Goal: Information Seeking & Learning: Learn about a topic

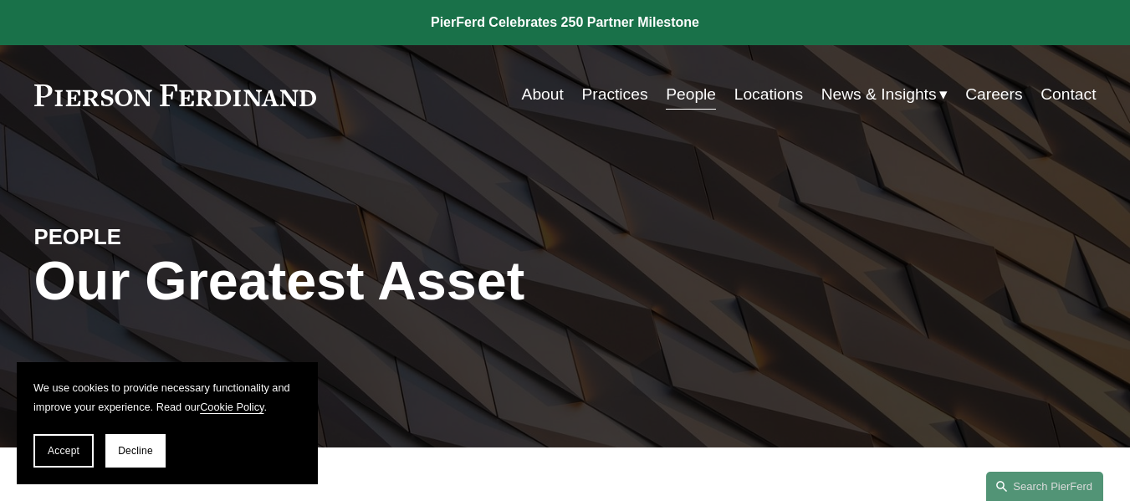
click at [616, 91] on link "Practices" at bounding box center [614, 95] width 66 height 32
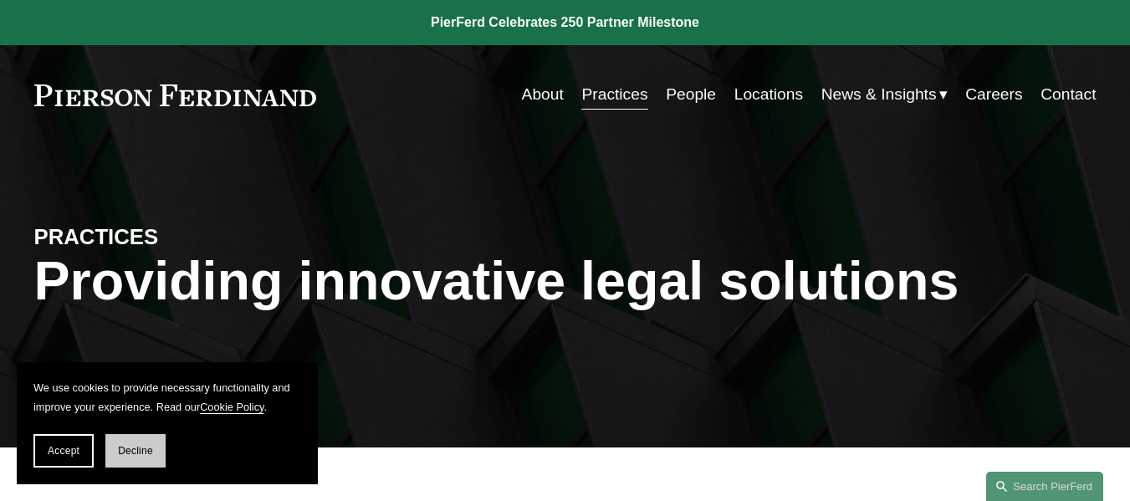
click at [152, 458] on button "Decline" at bounding box center [135, 450] width 60 height 33
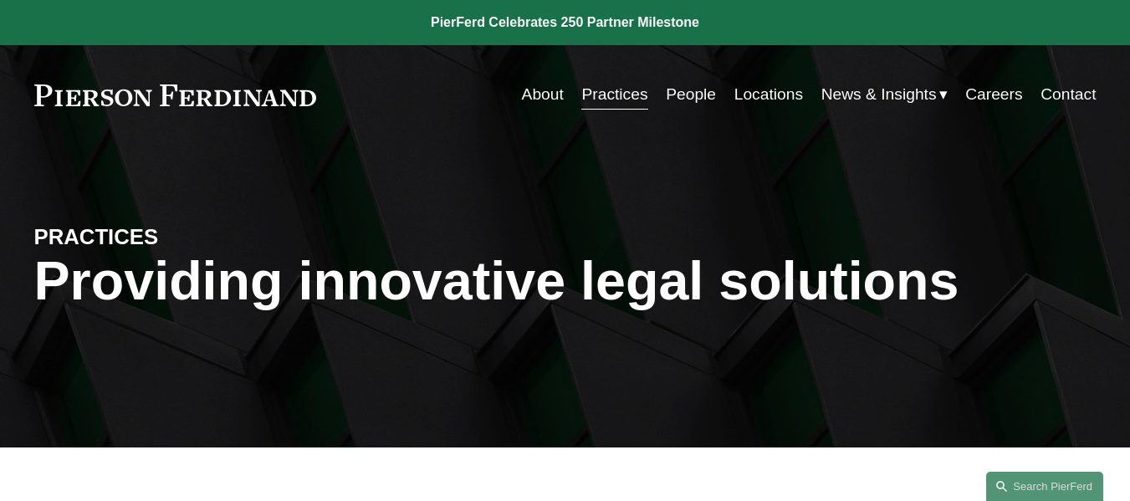
click at [677, 97] on link "People" at bounding box center [691, 95] width 50 height 32
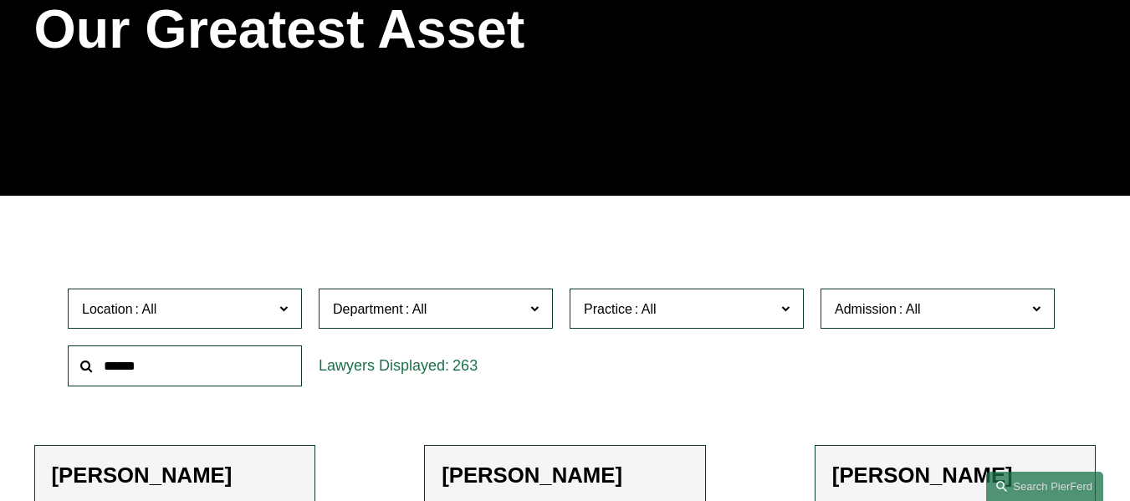
scroll to position [335, 0]
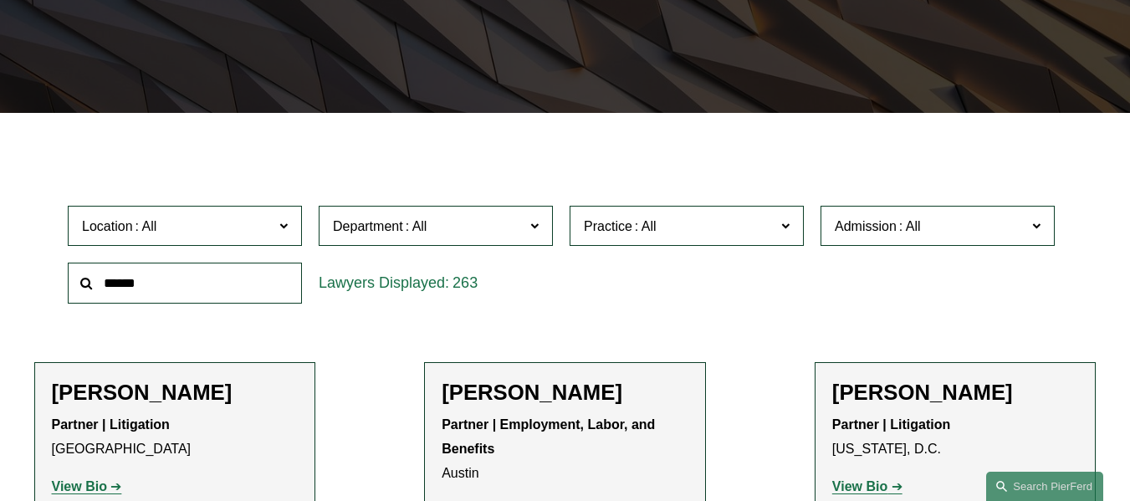
click at [521, 233] on span "Department" at bounding box center [429, 226] width 192 height 23
click at [0, 0] on link "Intellectual Property" at bounding box center [0, 0] width 0 height 0
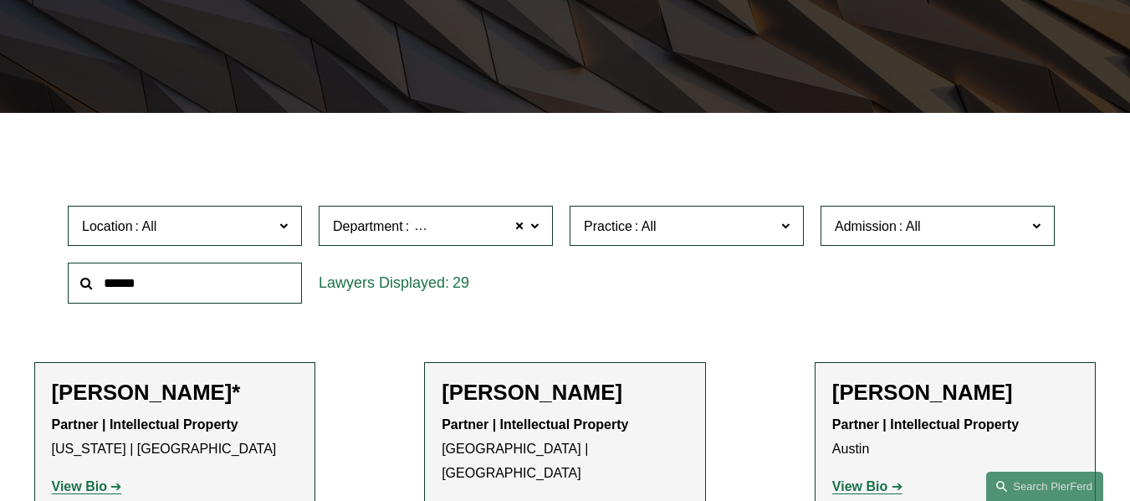
click at [238, 236] on span "Location" at bounding box center [178, 226] width 192 height 23
click at [0, 0] on link "Palo Alto" at bounding box center [0, 0] width 0 height 0
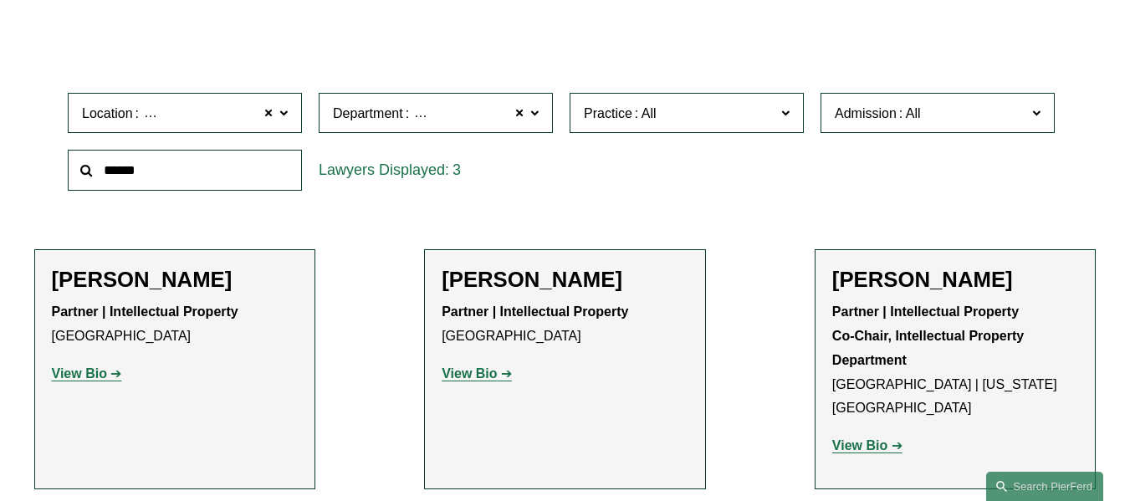
scroll to position [418, 0]
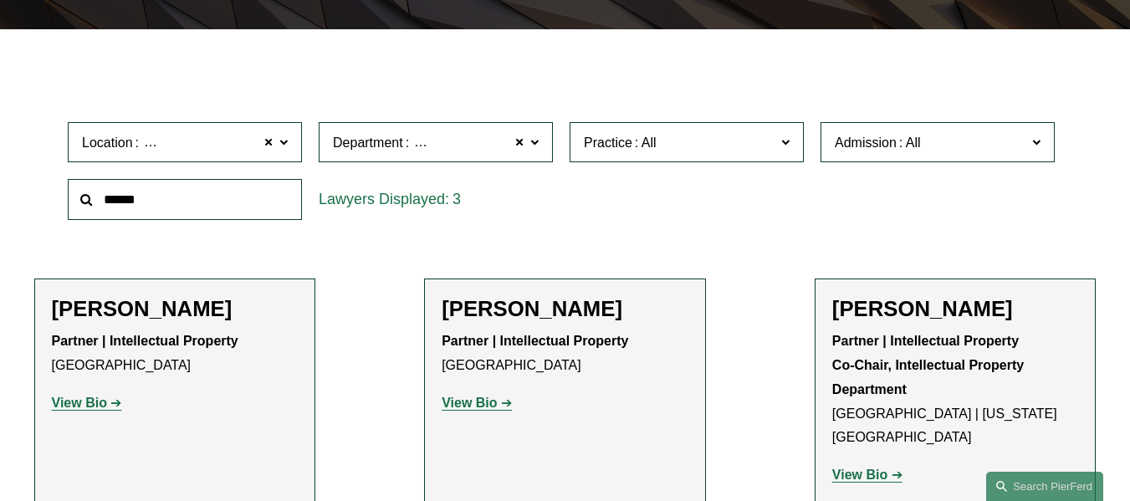
click at [236, 151] on span "Location Palo Alto" at bounding box center [178, 142] width 192 height 23
click at [308, 227] on div at bounding box center [184, 200] width 251 height 58
click at [265, 148] on span at bounding box center [268, 142] width 10 height 22
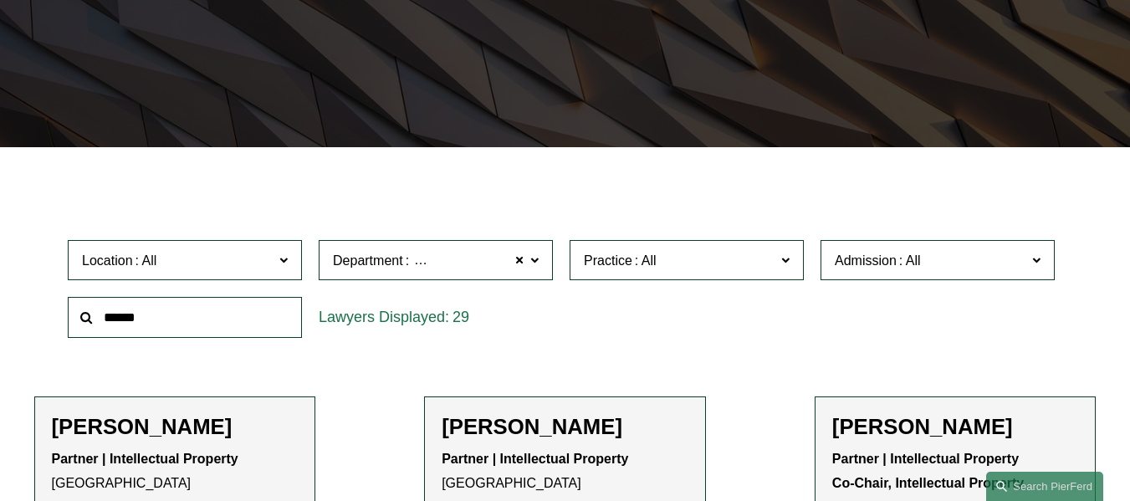
scroll to position [276, 0]
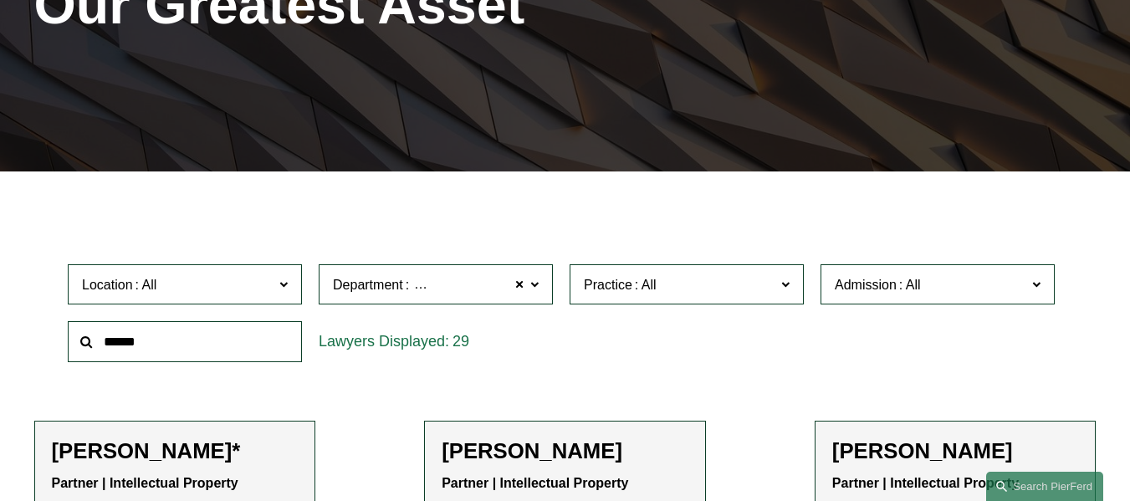
click at [449, 286] on span "Intellectual Property" at bounding box center [471, 285] width 118 height 22
click at [0, 0] on link "Intellectual Property" at bounding box center [0, 0] width 0 height 0
click at [887, 288] on span "Admission" at bounding box center [866, 285] width 62 height 14
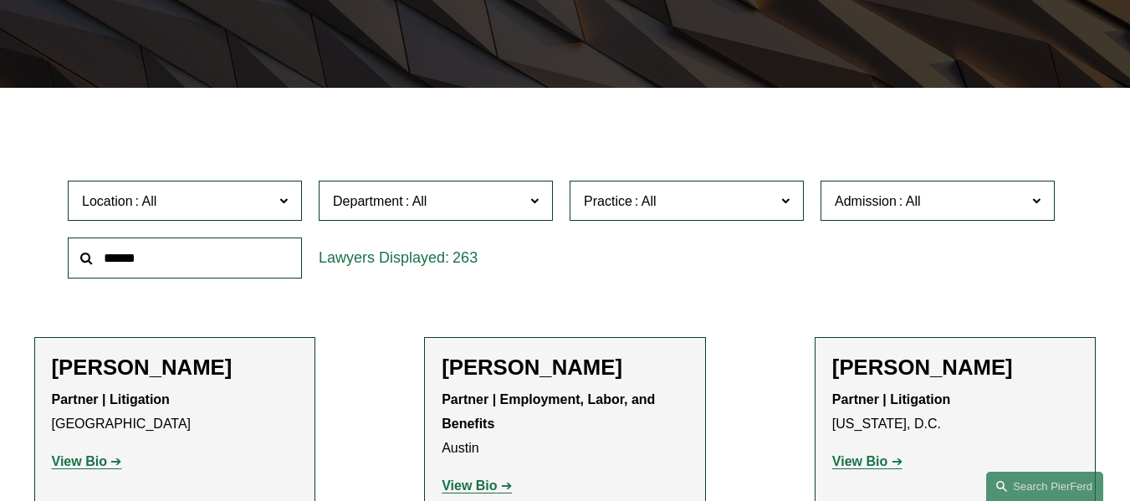
click at [0, 0] on link "[US_STATE]" at bounding box center [0, 0] width 0 height 0
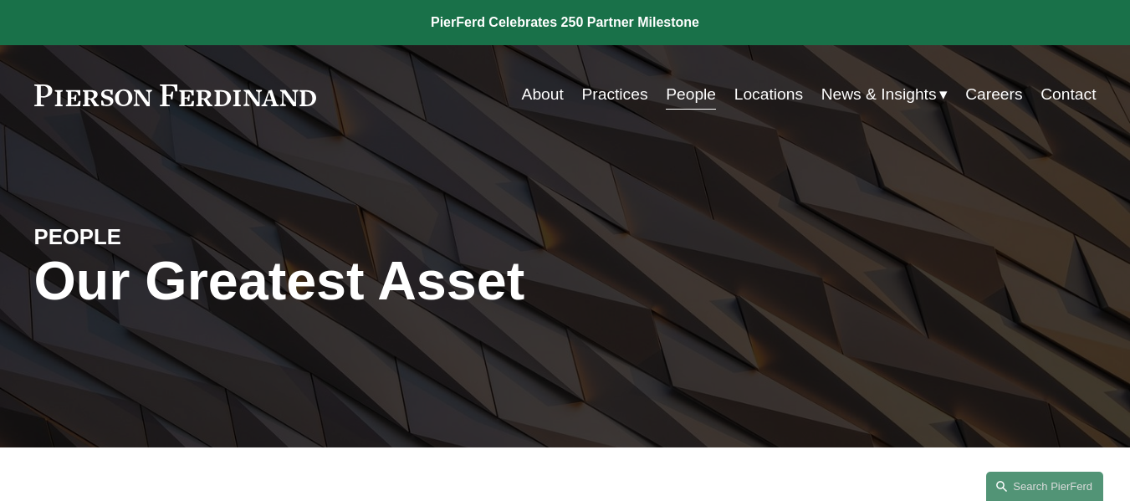
click at [607, 95] on link "Practices" at bounding box center [614, 95] width 66 height 32
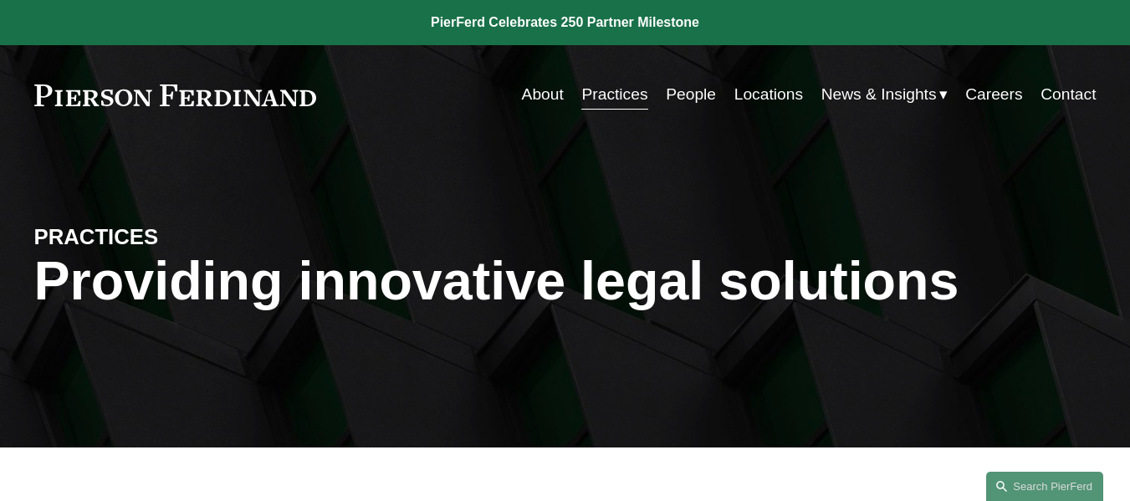
click at [613, 97] on link "Practices" at bounding box center [614, 95] width 66 height 32
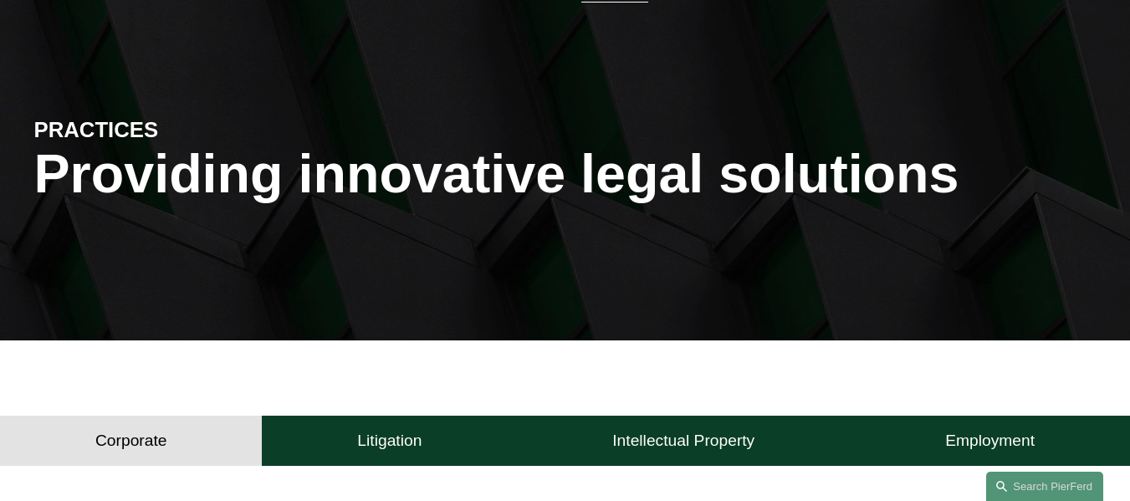
scroll to position [335, 0]
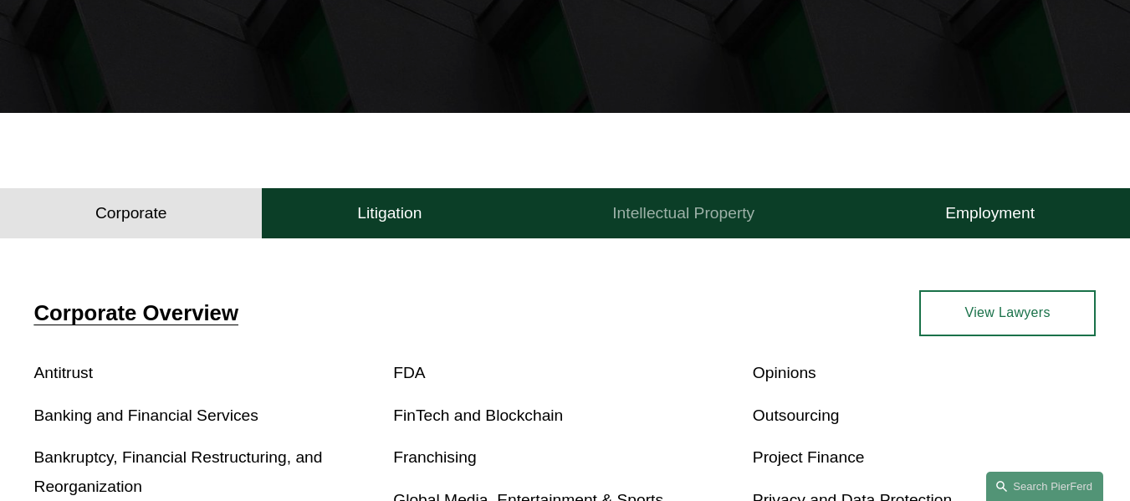
click at [669, 223] on h4 "Intellectual Property" at bounding box center [683, 213] width 142 height 20
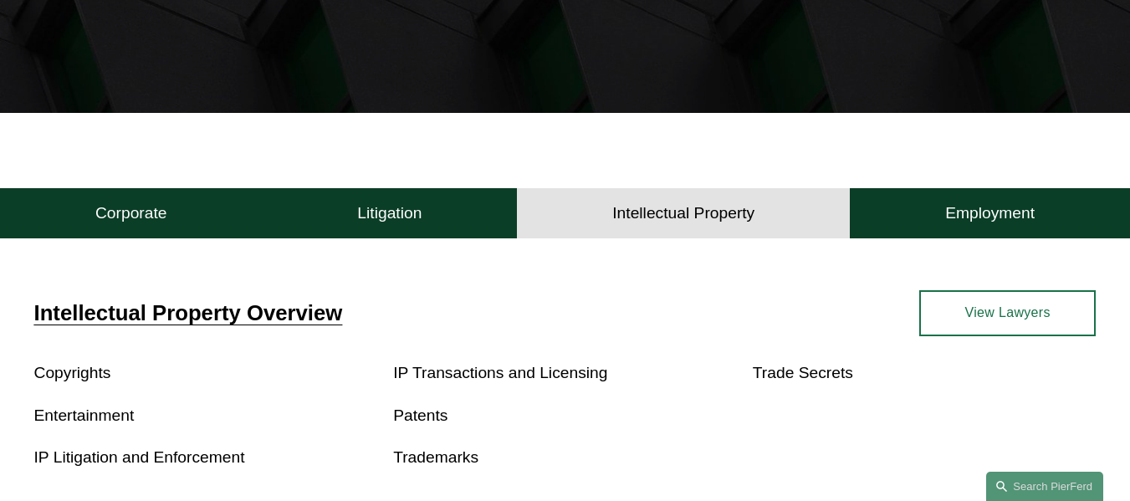
scroll to position [418, 0]
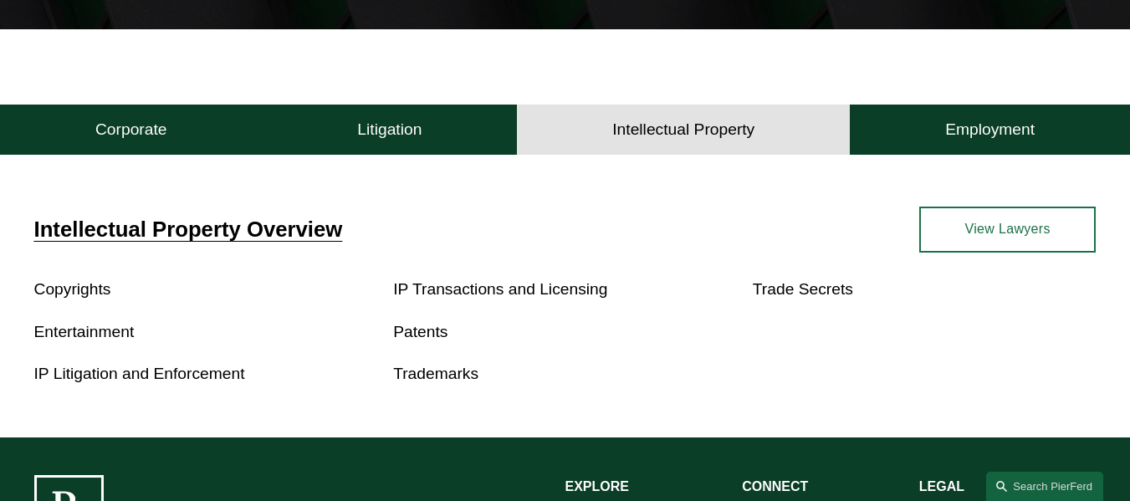
click at [462, 297] on link "IP Transactions and Licensing" at bounding box center [500, 289] width 214 height 18
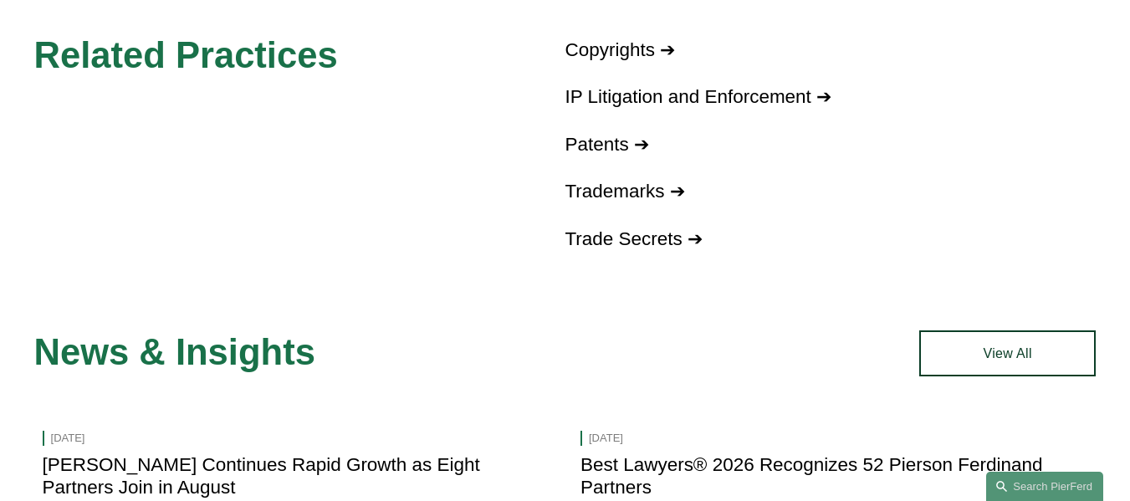
scroll to position [1255, 0]
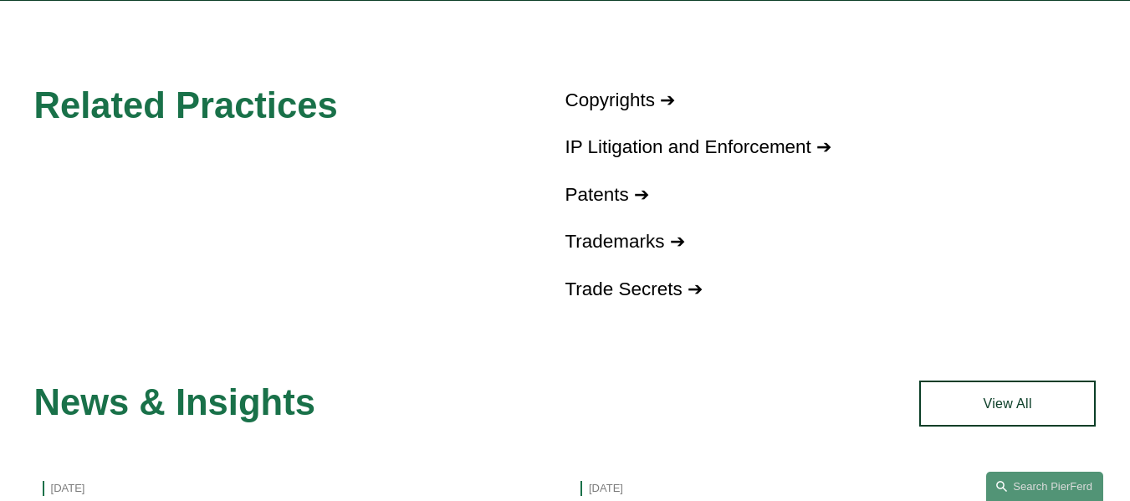
click at [621, 204] on link "Patents ➔" at bounding box center [607, 194] width 84 height 21
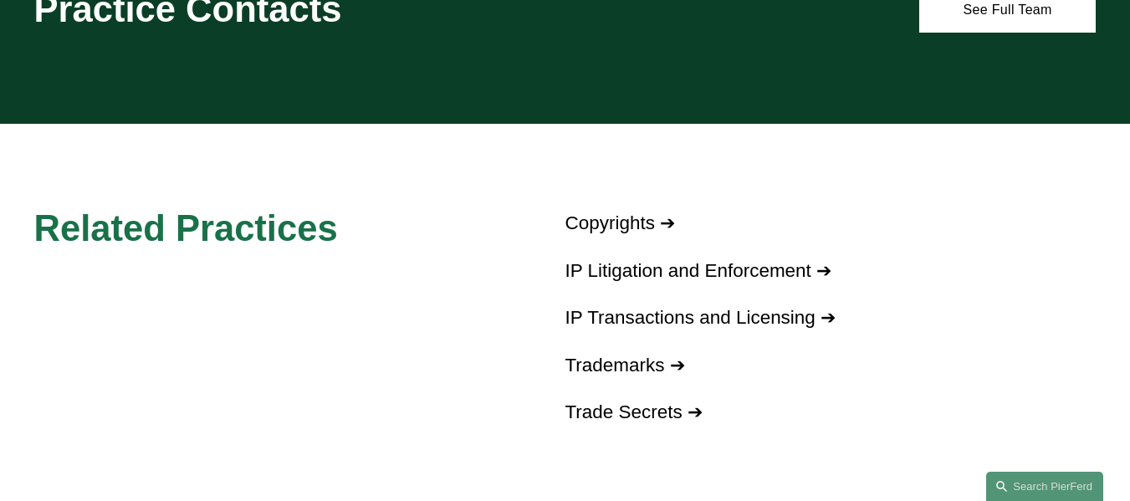
scroll to position [920, 0]
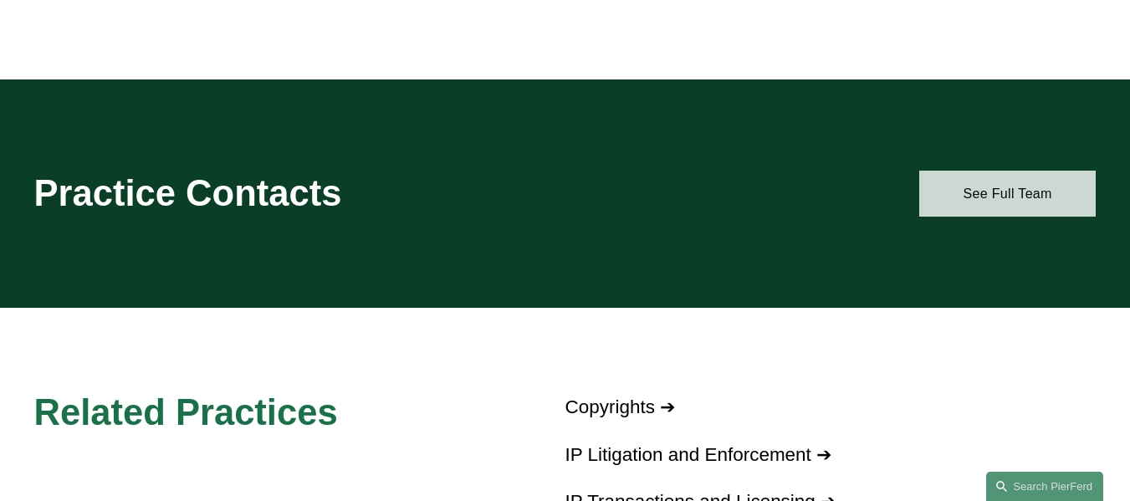
click at [1014, 195] on link "See Full Team" at bounding box center [1007, 194] width 177 height 46
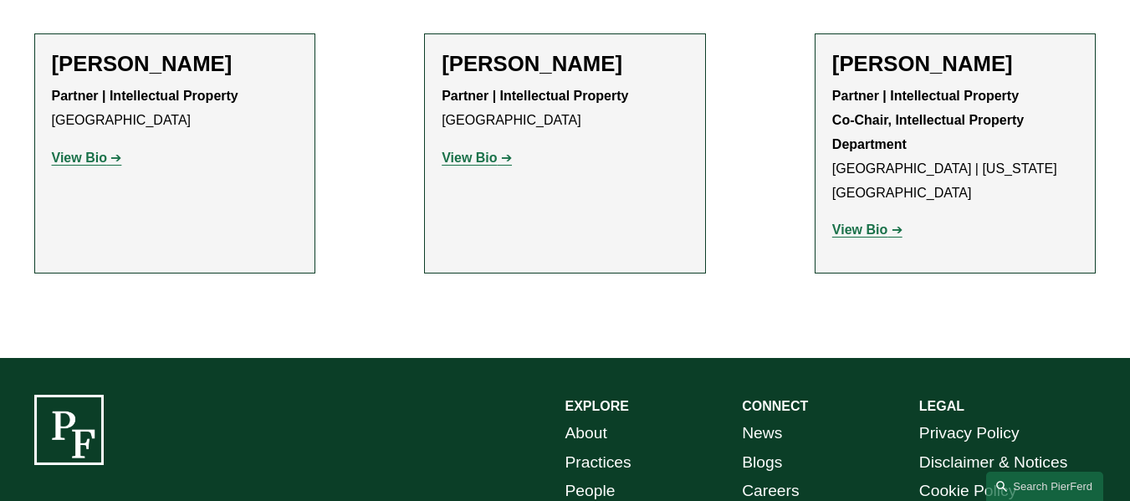
scroll to position [1589, 0]
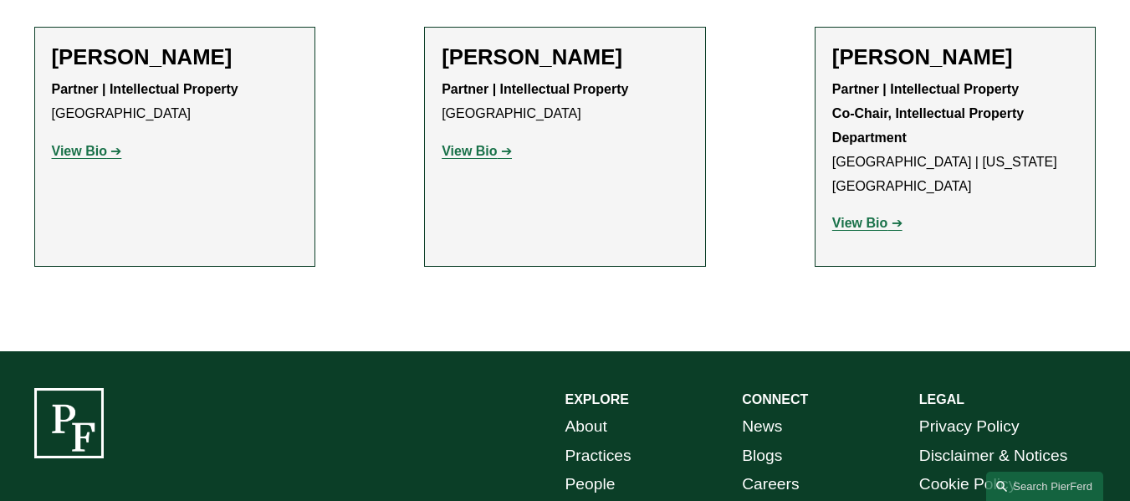
click at [872, 216] on strong "View Bio" at bounding box center [859, 223] width 55 height 14
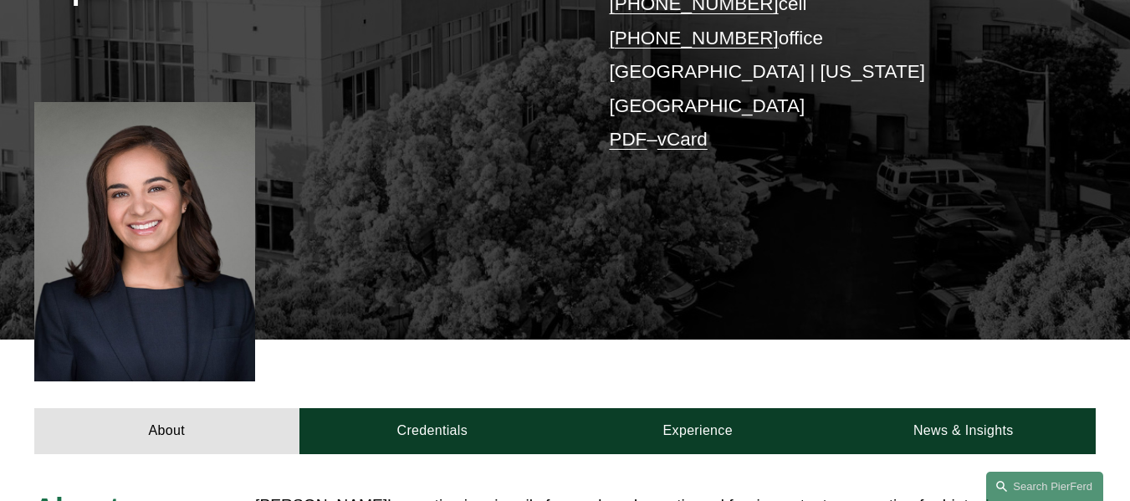
scroll to position [502, 0]
